Goal: Information Seeking & Learning: Learn about a topic

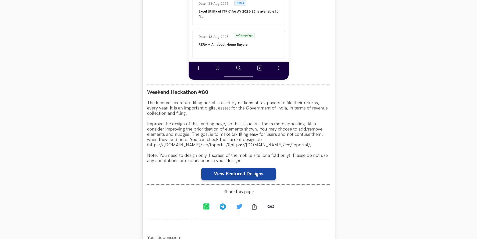
scroll to position [393, 0]
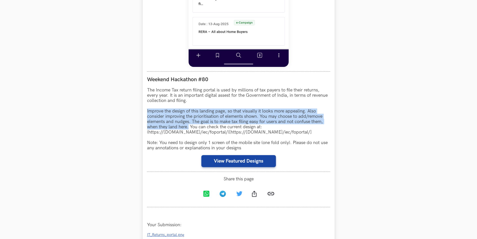
drag, startPoint x: 147, startPoint y: 110, endPoint x: 188, endPoint y: 127, distance: 44.8
click at [188, 127] on p "The Income Tax return filing portal is used by millions of tax payers to file t…" at bounding box center [238, 118] width 183 height 63
copy p "Improve the design of this landing page, so that visually it looks more appeali…"
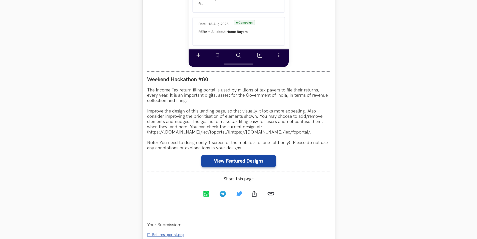
click at [231, 105] on p "The Income Tax return filing portal is used by millions of tax payers to file t…" at bounding box center [238, 118] width 183 height 63
click at [234, 161] on button "View Featured Designs" at bounding box center [239, 161] width 75 height 12
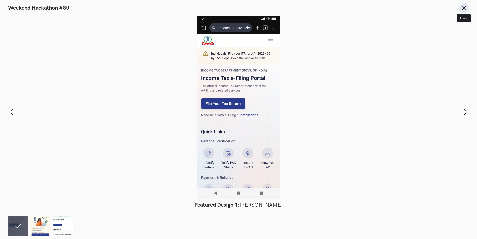
click at [464, 11] on button "Close" at bounding box center [464, 8] width 10 height 10
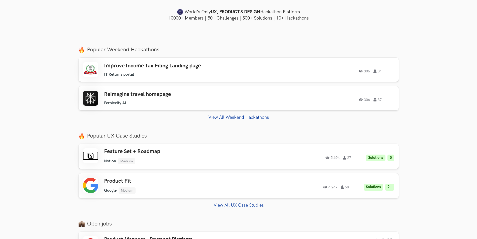
click at [226, 116] on link "View All Weekend Hackathons" at bounding box center [239, 117] width 320 height 5
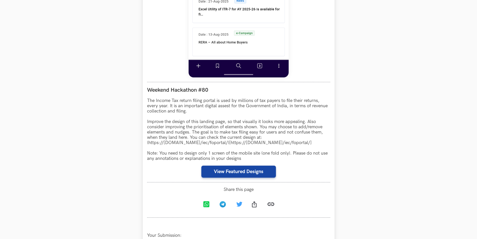
scroll to position [293, 0]
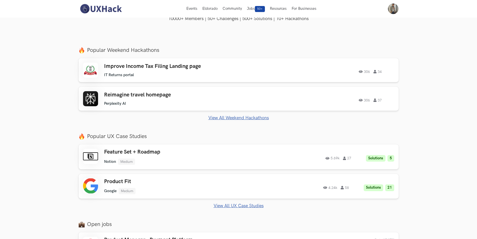
click at [231, 116] on link "View All Weekend Hackathons" at bounding box center [239, 117] width 320 height 5
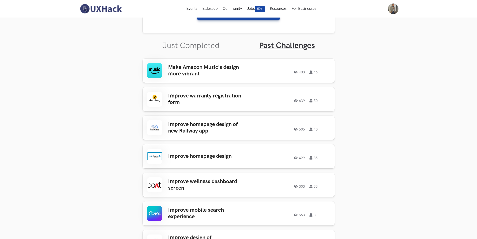
click at [240, 73] on h3 "Make Amazon Music's design more vibrant" at bounding box center [207, 70] width 78 height 13
click at [219, 73] on h3 "Make Amazon Music's design more vibrant" at bounding box center [207, 70] width 78 height 13
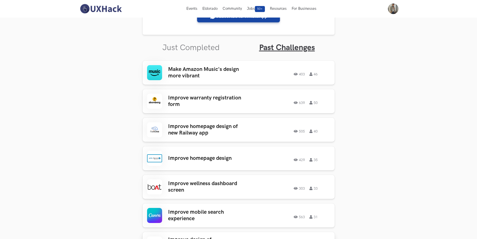
scroll to position [117, 0]
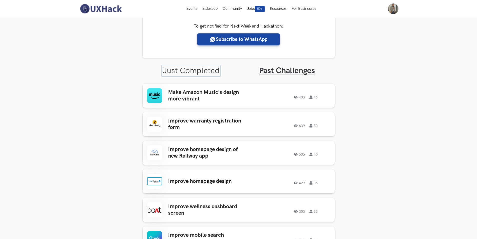
click at [209, 70] on link "Just Completed" at bounding box center [190, 71] width 57 height 10
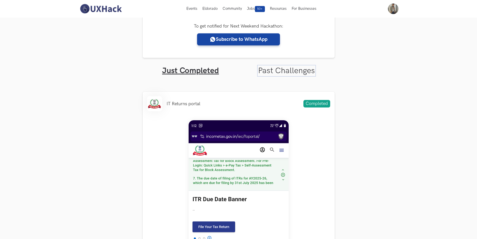
click at [272, 73] on link "Past Challenges" at bounding box center [286, 71] width 57 height 10
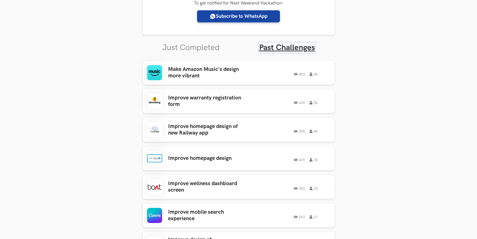
scroll to position [142, 0]
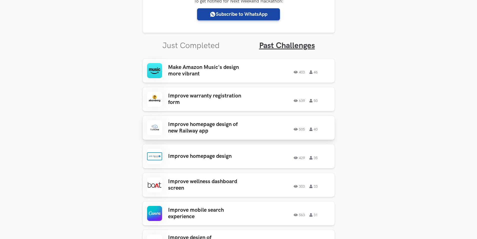
click at [242, 130] on h3 "Improve homepage design of new Railway app" at bounding box center [207, 127] width 78 height 13
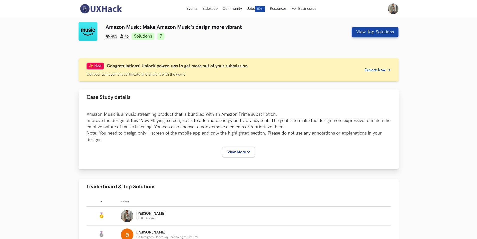
click at [237, 152] on button "View More" at bounding box center [239, 151] width 32 height 9
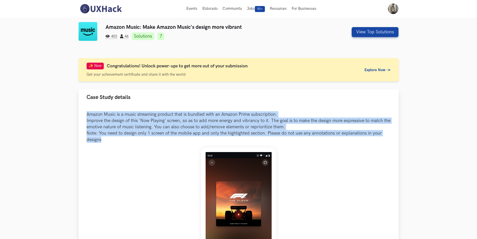
drag, startPoint x: 85, startPoint y: 113, endPoint x: 102, endPoint y: 139, distance: 30.9
click at [102, 139] on div "Amazon Music is a music streaming product that is bundled with an Amazon Prime …" at bounding box center [239, 217] width 320 height 225
copy p "Amazon Music is a music streaming product that is bundled with an Amazon Prime …"
click at [343, 104] on button "Case Study details" at bounding box center [239, 97] width 320 height 16
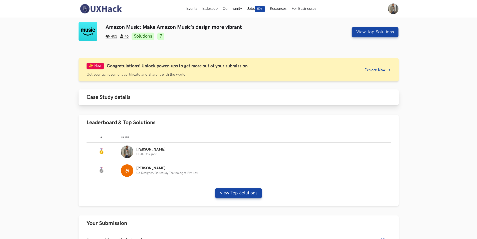
click at [284, 99] on button "Case Study details" at bounding box center [239, 97] width 320 height 16
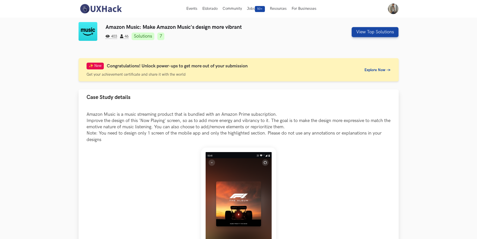
click at [294, 152] on div at bounding box center [239, 225] width 304 height 156
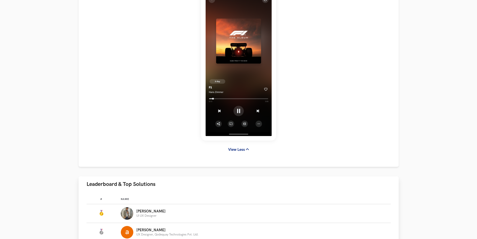
scroll to position [175, 0]
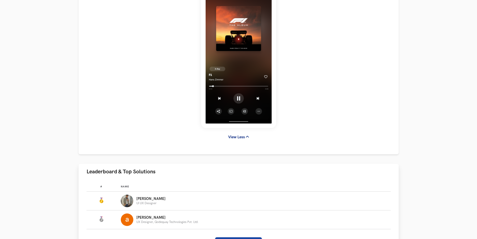
click at [151, 199] on p "Yuvraj" at bounding box center [150, 199] width 29 height 4
click at [129, 201] on img "Leaderboard" at bounding box center [127, 201] width 13 height 13
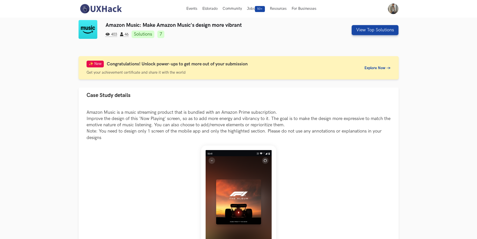
scroll to position [0, 0]
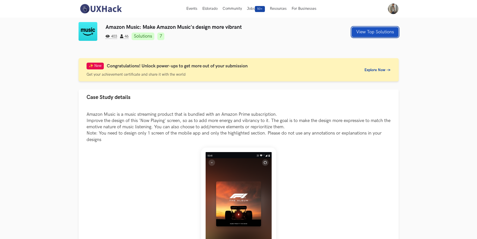
click at [366, 32] on button "View Top Solutions" at bounding box center [375, 32] width 47 height 10
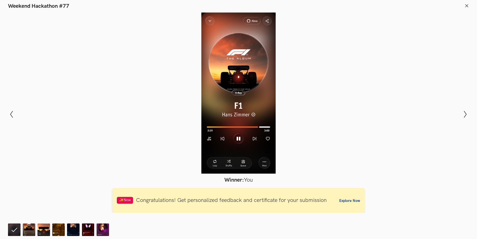
click at [467, 6] on line at bounding box center [467, 5] width 3 height 3
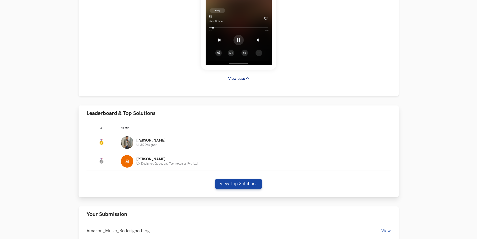
scroll to position [250, 0]
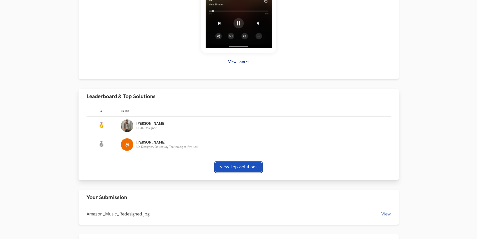
click at [232, 165] on button "View Top Solutions" at bounding box center [238, 167] width 47 height 10
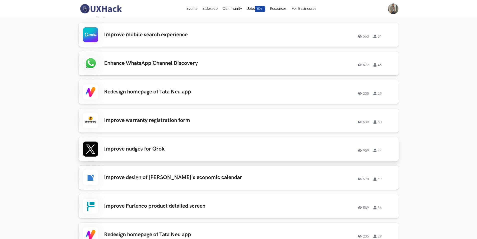
scroll to position [401, 0]
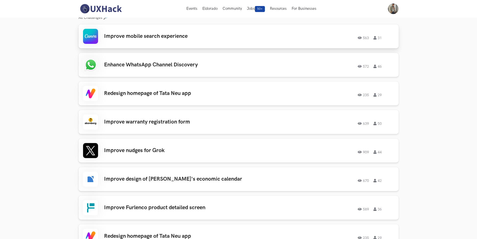
click at [212, 36] on div "Improve mobile search experience 563 31 563 31" at bounding box center [238, 36] width 311 height 15
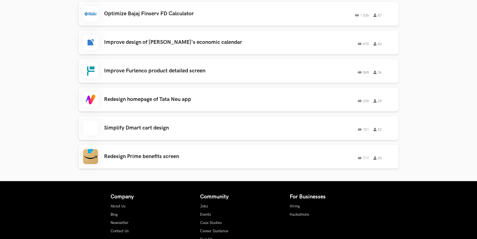
scroll to position [601, 0]
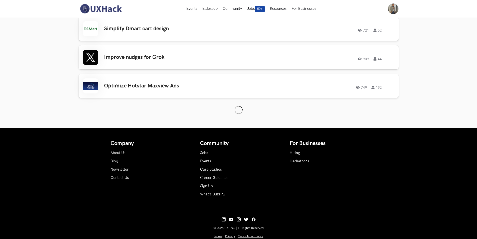
scroll to position [518, 0]
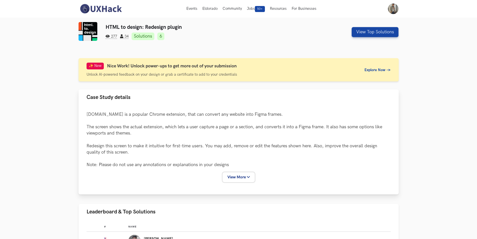
click at [231, 176] on button "View More" at bounding box center [239, 176] width 32 height 9
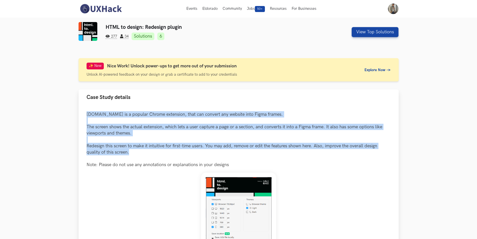
drag, startPoint x: 134, startPoint y: 152, endPoint x: 87, endPoint y: 113, distance: 61.2
click at [87, 113] on p "[DOMAIN_NAME] is a popular Chrome extension, that can convert any website into …" at bounding box center [239, 139] width 304 height 57
copy p "[DOMAIN_NAME] is a popular Chrome extension, that can convert any website into …"
click at [322, 118] on p "[DOMAIN_NAME] is a popular Chrome extension, that can convert any website into …" at bounding box center [239, 139] width 304 height 57
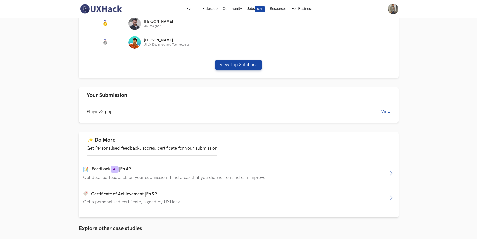
scroll to position [350, 0]
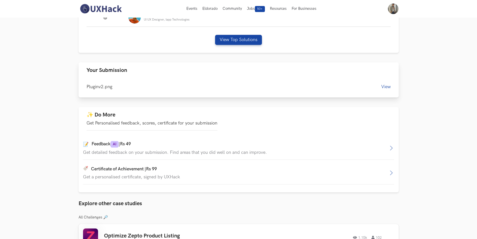
click at [386, 87] on button "View" at bounding box center [387, 86] width 10 height 5
